Goal: Find specific page/section: Find specific page/section

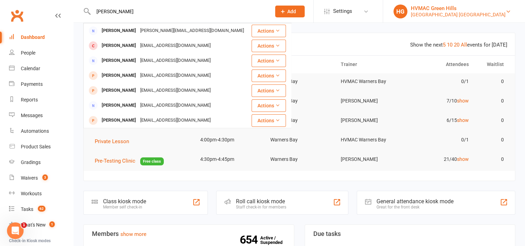
type input "[PERSON_NAME]"
click at [487, 16] on div "[GEOGRAPHIC_DATA] [GEOGRAPHIC_DATA]" at bounding box center [458, 14] width 95 height 6
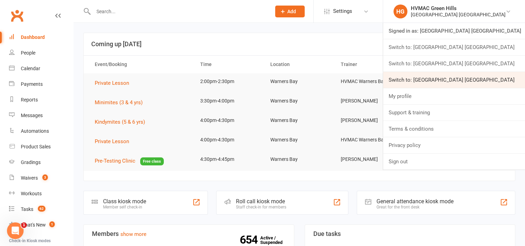
click at [471, 83] on link "Switch to: [GEOGRAPHIC_DATA] [GEOGRAPHIC_DATA]" at bounding box center [454, 80] width 142 height 16
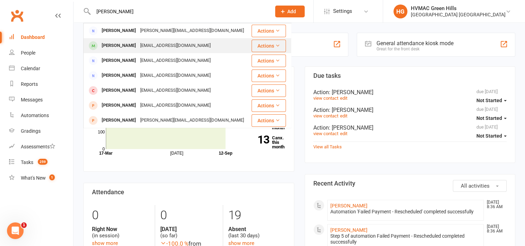
type input "[PERSON_NAME]"
click at [155, 46] on div "[EMAIL_ADDRESS][DOMAIN_NAME]" at bounding box center [175, 46] width 75 height 10
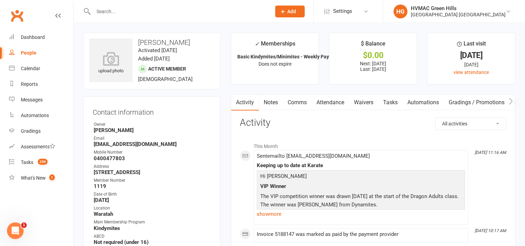
click at [365, 102] on link "Waivers" at bounding box center [363, 102] width 29 height 16
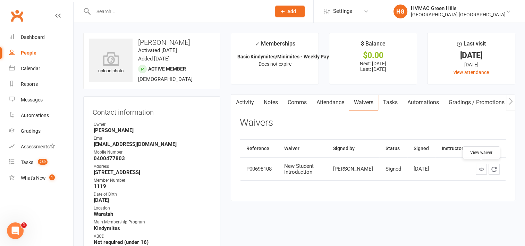
click at [479, 170] on icon at bounding box center [481, 168] width 5 height 5
click at [159, 108] on h3 "Contact information" at bounding box center [152, 110] width 118 height 10
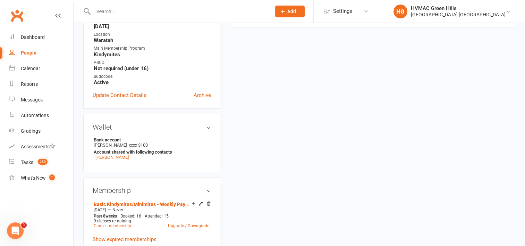
scroll to position [243, 0]
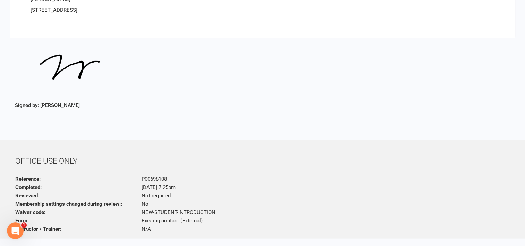
scroll to position [1179, 0]
